Goal: Check status: Check status

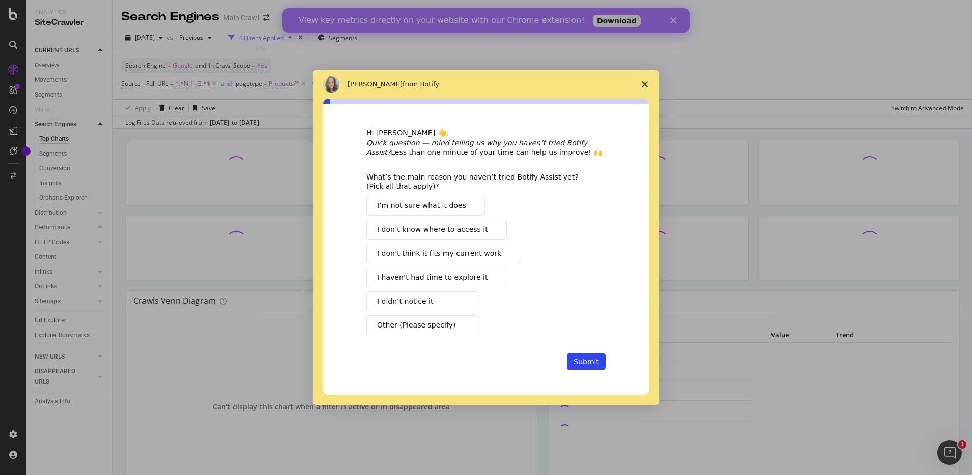
click at [643, 86] on icon "Close survey" at bounding box center [645, 84] width 6 height 6
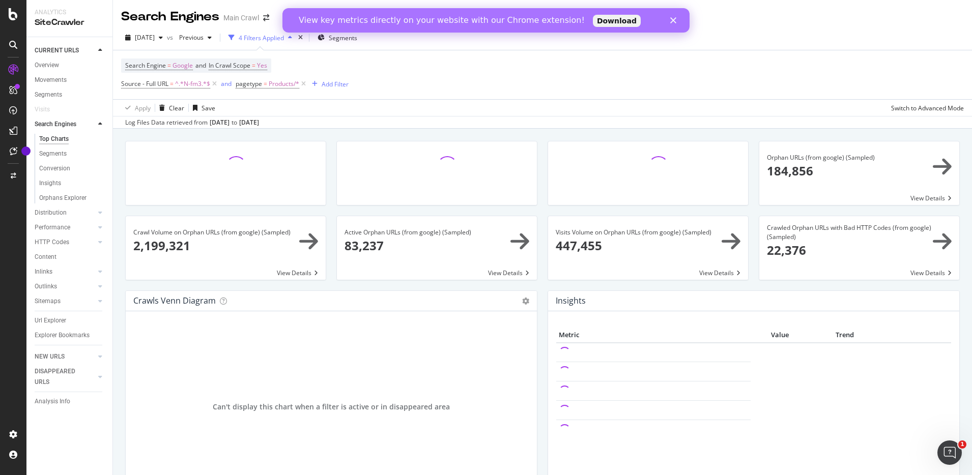
click at [674, 20] on polygon "Close" at bounding box center [673, 20] width 6 height 6
